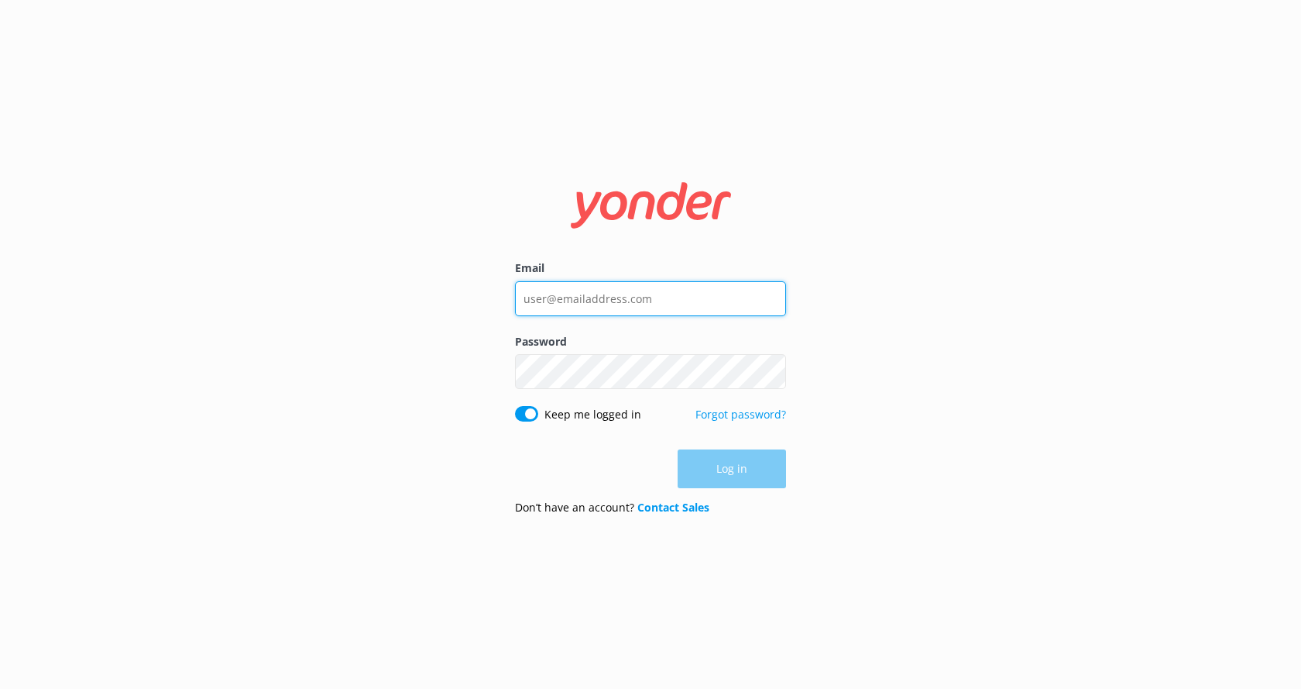
type input "[EMAIL_ADDRESS][DOMAIN_NAME]"
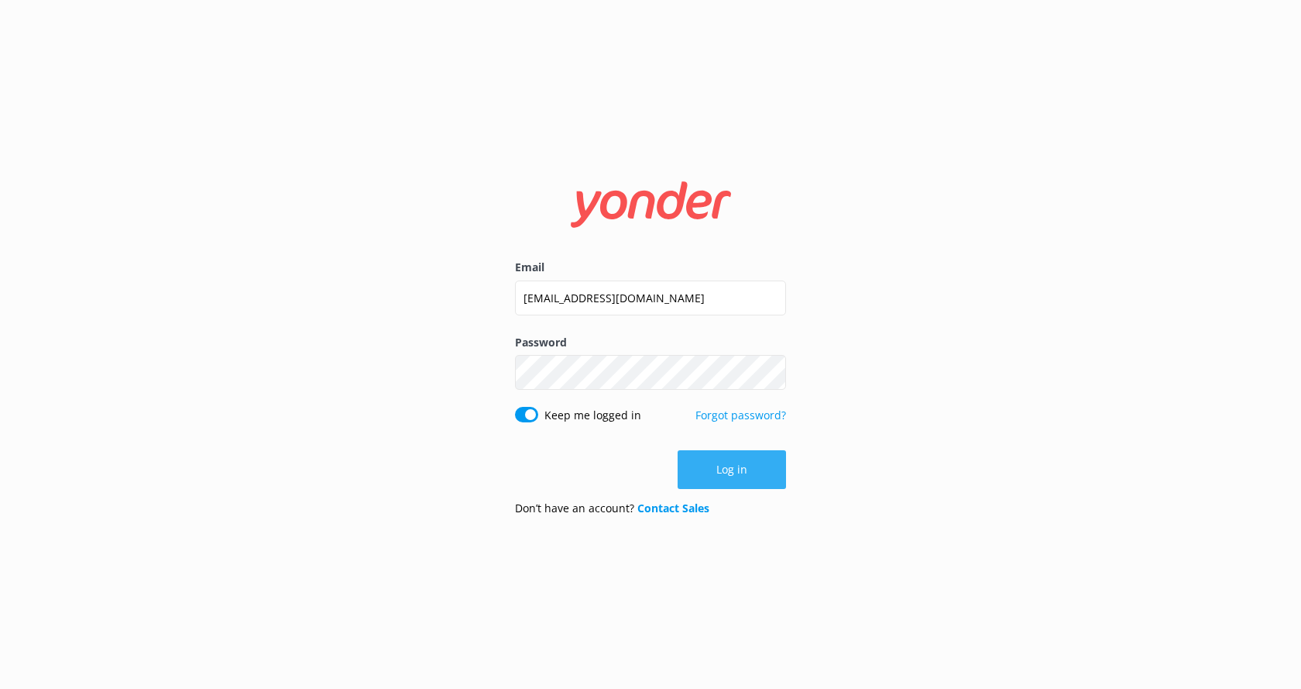
click at [713, 476] on button "Log in" at bounding box center [732, 469] width 108 height 39
